Goal: Task Accomplishment & Management: Manage account settings

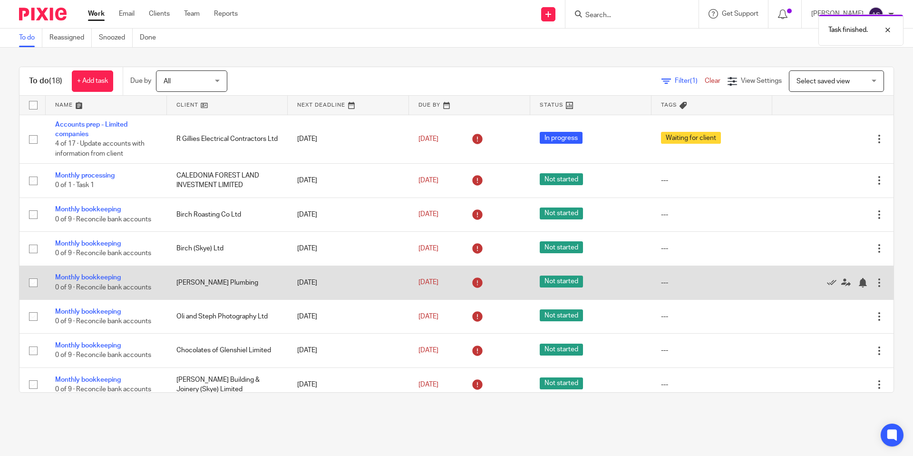
scroll to position [369, 0]
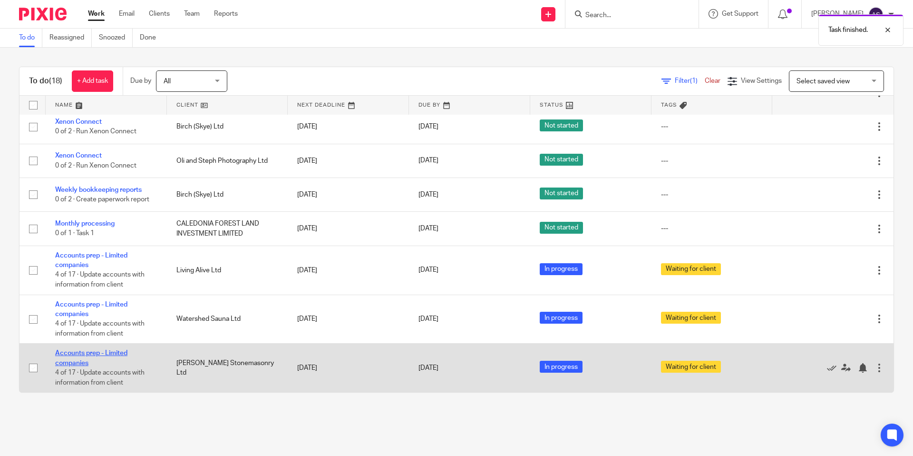
click at [97, 350] on link "Accounts prep - Limited companies" at bounding box center [91, 358] width 72 height 16
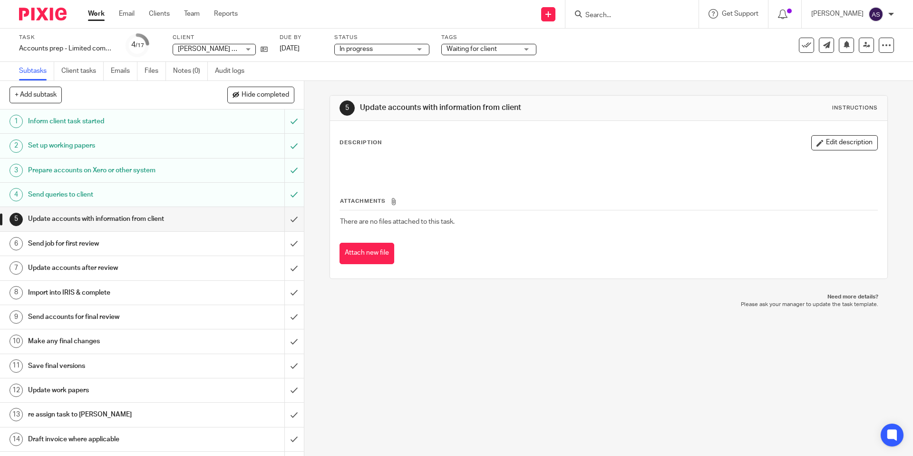
click at [470, 56] on div "Task Accounts prep - Limited companies Save Accounts prep - Limited companies 4…" at bounding box center [456, 45] width 913 height 33
click at [471, 52] on span "Waiting for client" at bounding box center [472, 49] width 50 height 7
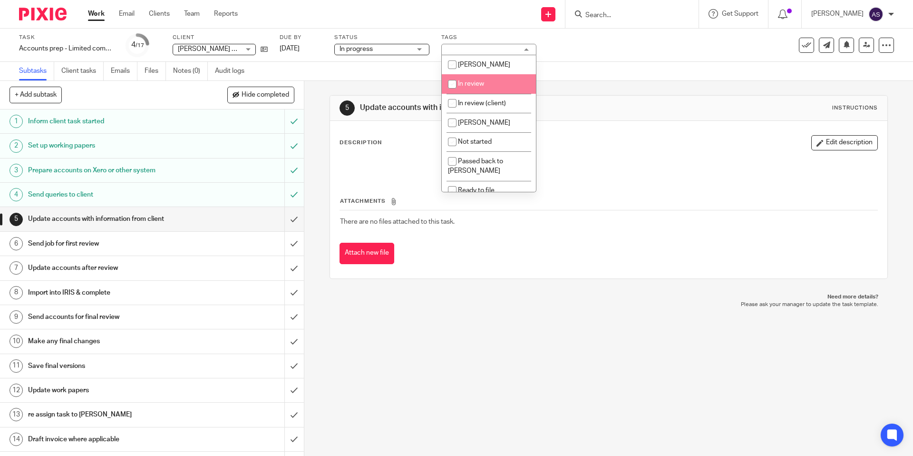
click at [454, 90] on input "checkbox" at bounding box center [452, 84] width 18 height 18
checkbox input "true"
drag, startPoint x: 412, startPoint y: 90, endPoint x: 402, endPoint y: 95, distance: 11.5
click at [411, 90] on div "5 Update accounts with information from client Instructions Description Edit de…" at bounding box center [609, 187] width 558 height 212
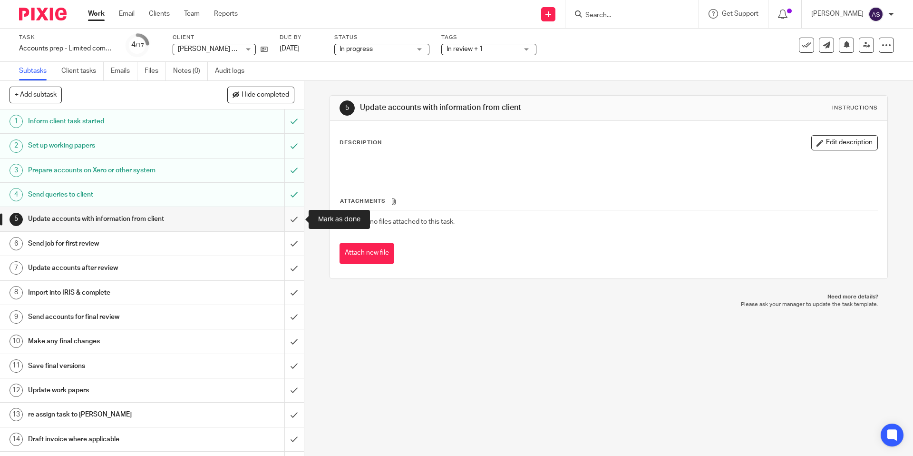
click at [300, 218] on input "submit" at bounding box center [152, 219] width 304 height 24
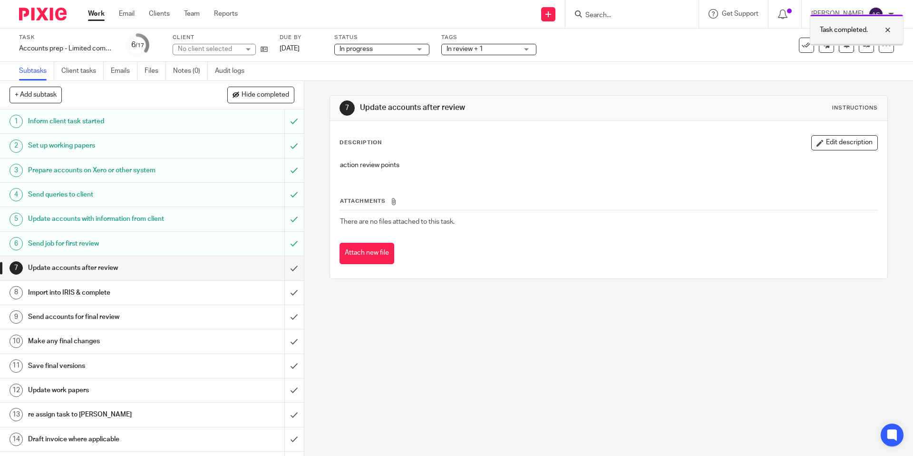
click at [866, 41] on div "Task completed." at bounding box center [857, 29] width 94 height 31
click at [866, 44] on icon at bounding box center [866, 44] width 7 height 7
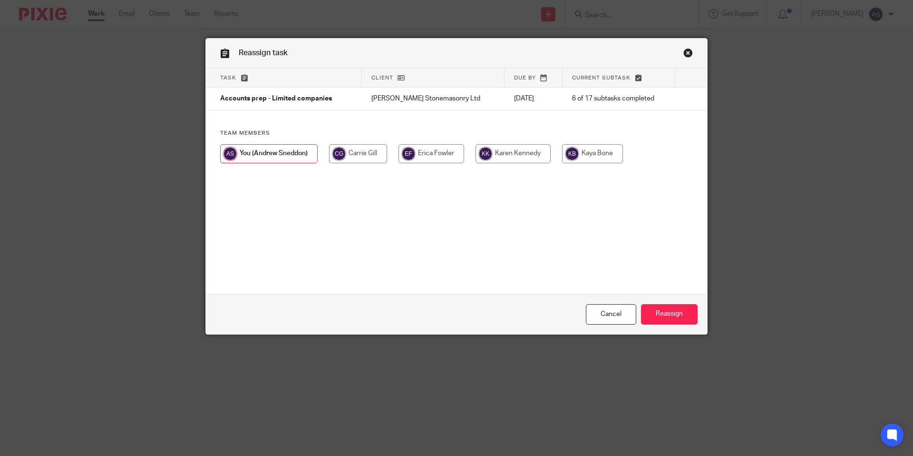
drag, startPoint x: 537, startPoint y: 161, endPoint x: 570, endPoint y: 270, distance: 113.3
click at [537, 161] on input "radio" at bounding box center [513, 153] width 75 height 19
radio input "true"
click at [664, 320] on input "Reassign" at bounding box center [669, 314] width 57 height 20
